Goal: Information Seeking & Learning: Learn about a topic

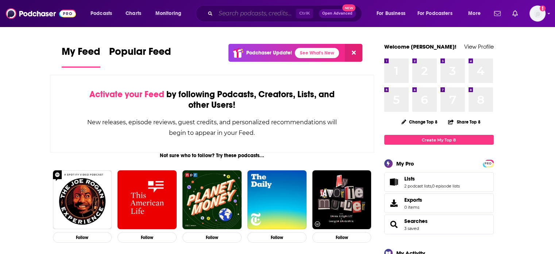
click at [236, 16] on input "Search podcasts, credits, & more..." at bounding box center [256, 14] width 80 height 12
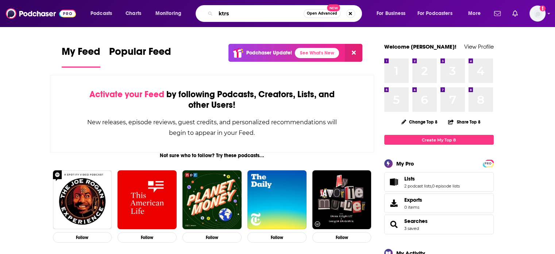
type input "ktrs"
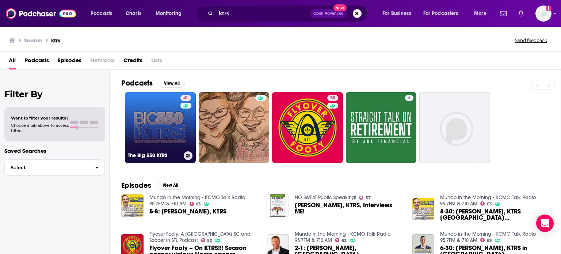
click at [179, 122] on link "41 The Big 550 KTRS" at bounding box center [160, 127] width 71 height 71
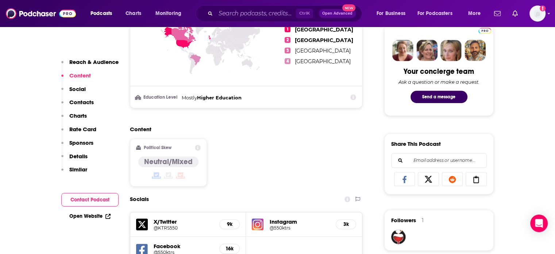
scroll to position [365, 0]
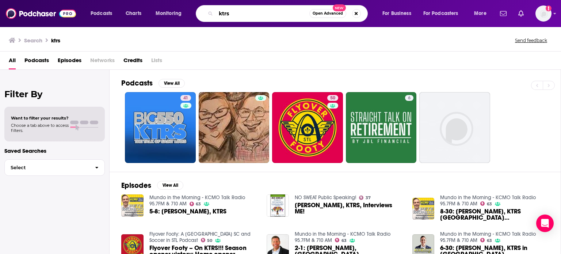
drag, startPoint x: 243, startPoint y: 16, endPoint x: 217, endPoint y: 20, distance: 26.3
click at [218, 20] on div "ktrs Open Advanced New" at bounding box center [282, 13] width 172 height 17
type input "i"
type input "[PERSON_NAME]"
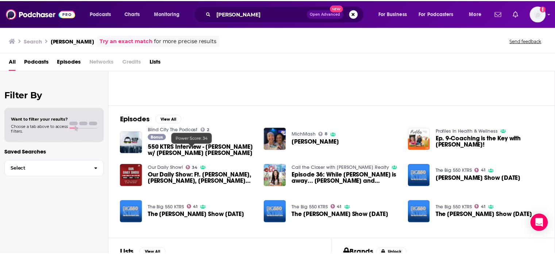
scroll to position [109, 0]
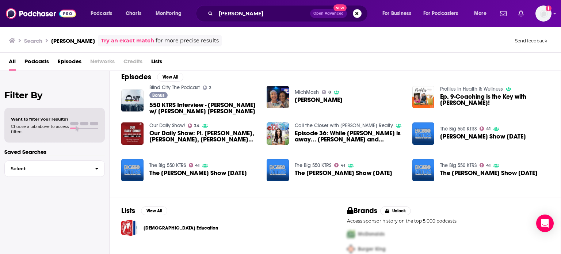
click at [184, 172] on span "The [PERSON_NAME] Show [DATE]" at bounding box center [197, 173] width 97 height 6
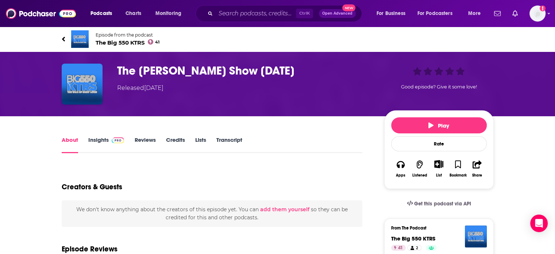
click at [197, 71] on h1 "The [PERSON_NAME] Show [DATE]" at bounding box center [244, 71] width 255 height 14
click at [86, 73] on img "The Heidi Glaus Show 12-26-24" at bounding box center [82, 84] width 41 height 41
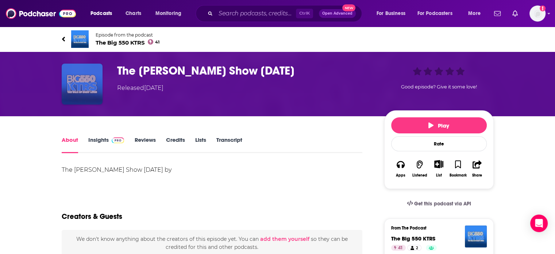
scroll to position [36, 0]
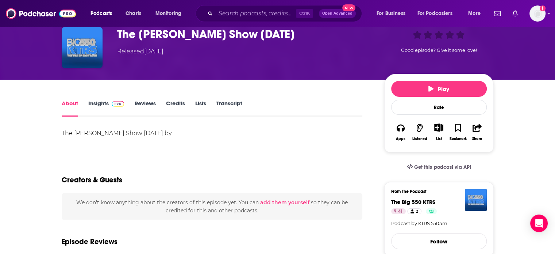
click at [90, 100] on link "Insights" at bounding box center [106, 108] width 36 height 17
